Goal: Transaction & Acquisition: Purchase product/service

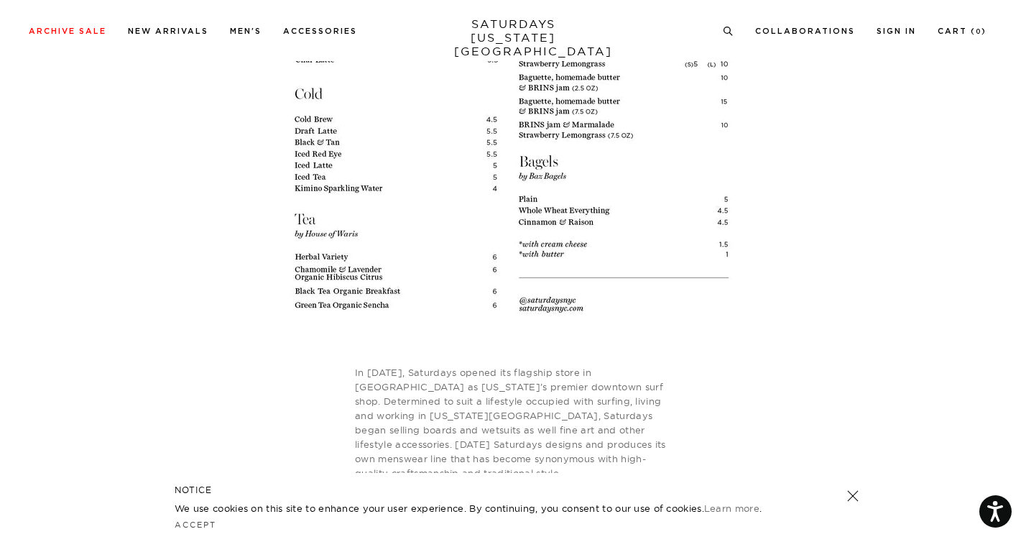
scroll to position [3631, 0]
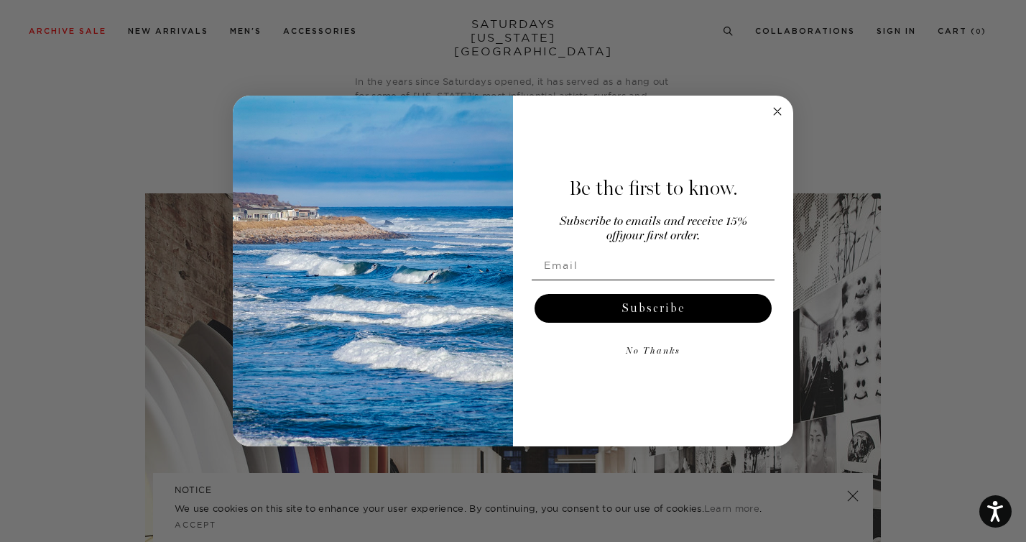
click at [780, 112] on circle "Close dialog" at bounding box center [778, 111] width 17 height 17
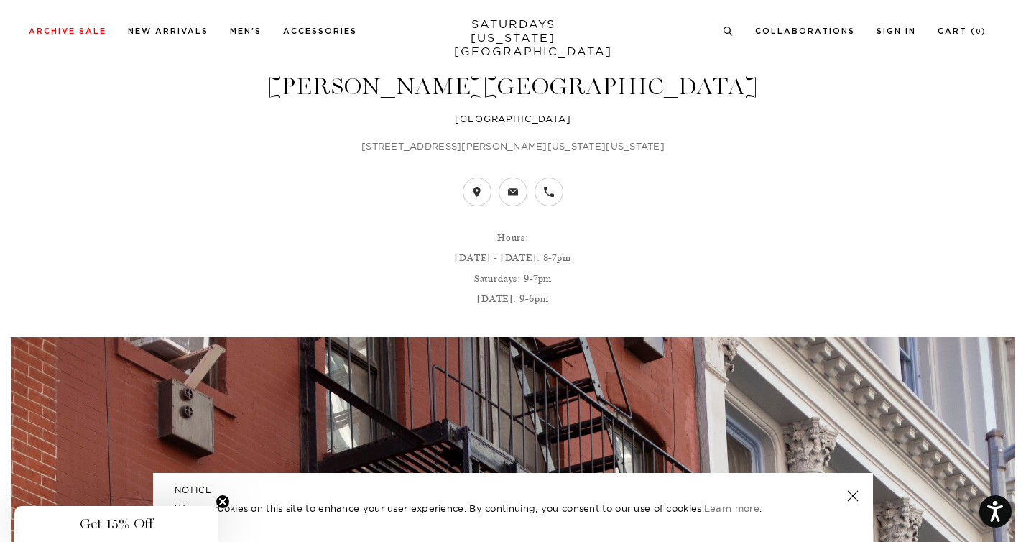
scroll to position [22, 0]
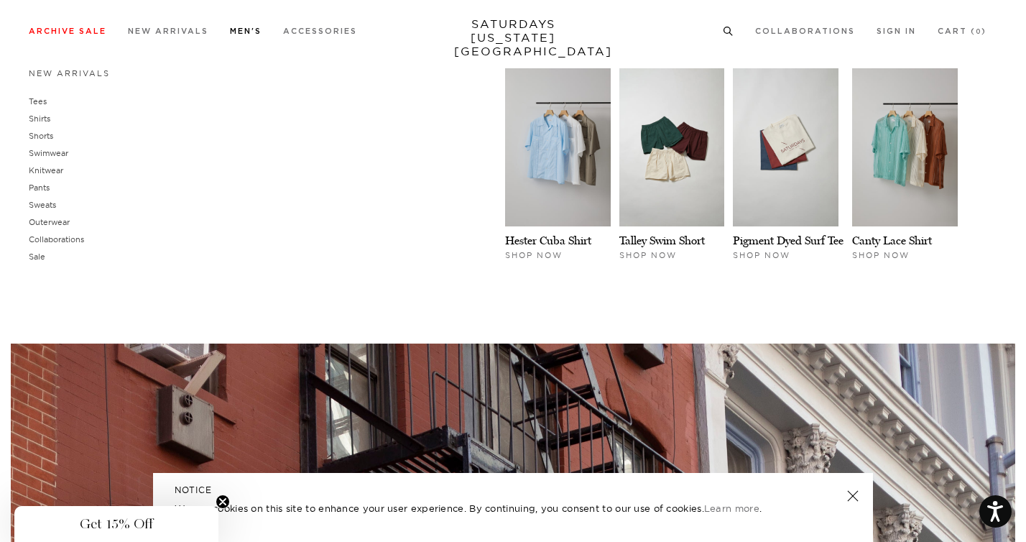
click at [239, 29] on link "Men's" at bounding box center [246, 31] width 32 height 8
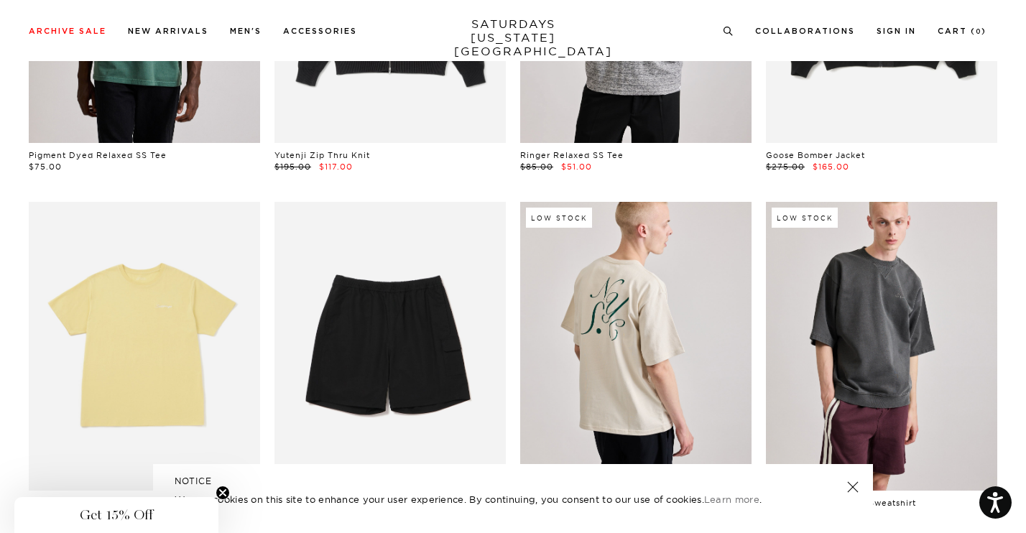
scroll to position [4228, 0]
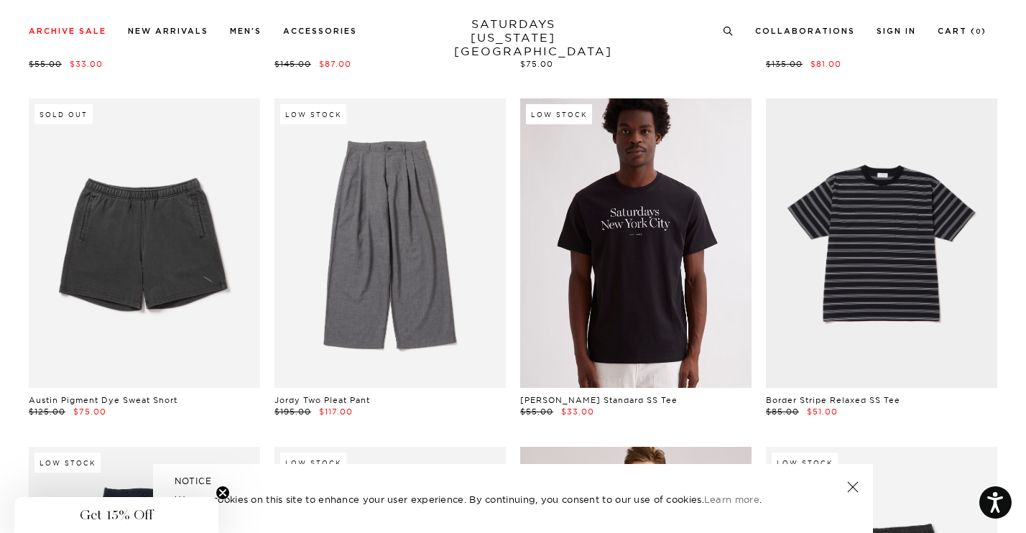
click at [627, 241] on link at bounding box center [635, 243] width 231 height 290
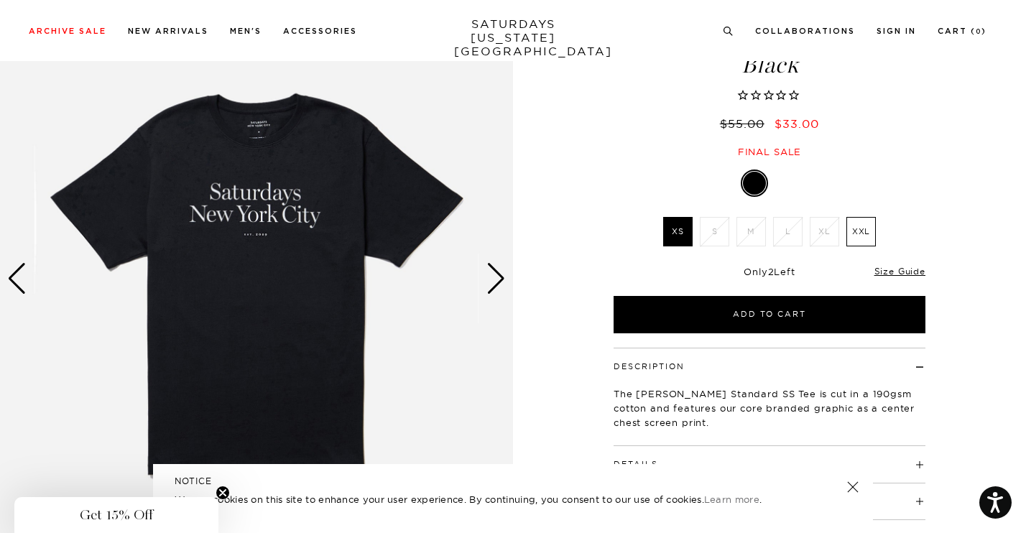
scroll to position [117, 0]
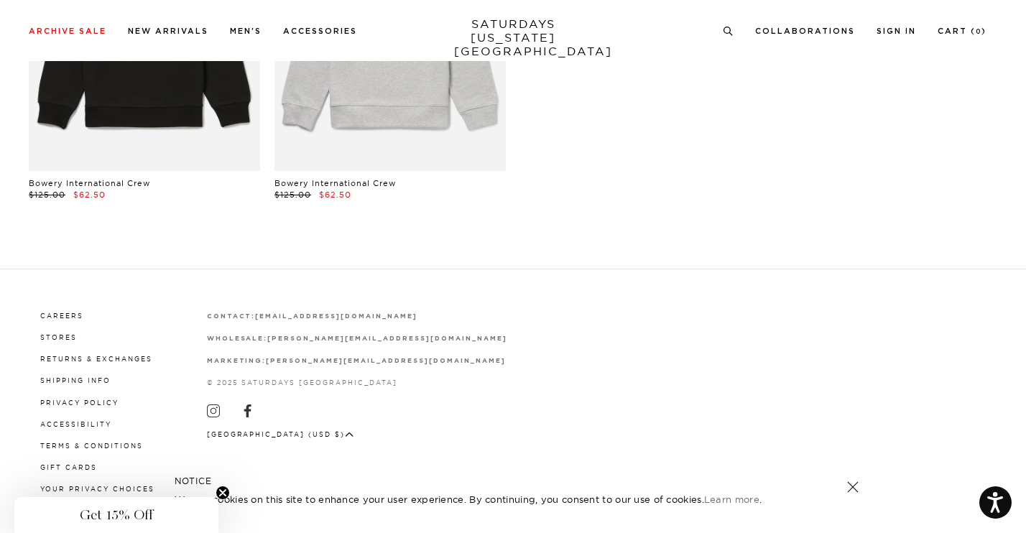
scroll to position [11500, 0]
